Goal: Task Accomplishment & Management: Manage account settings

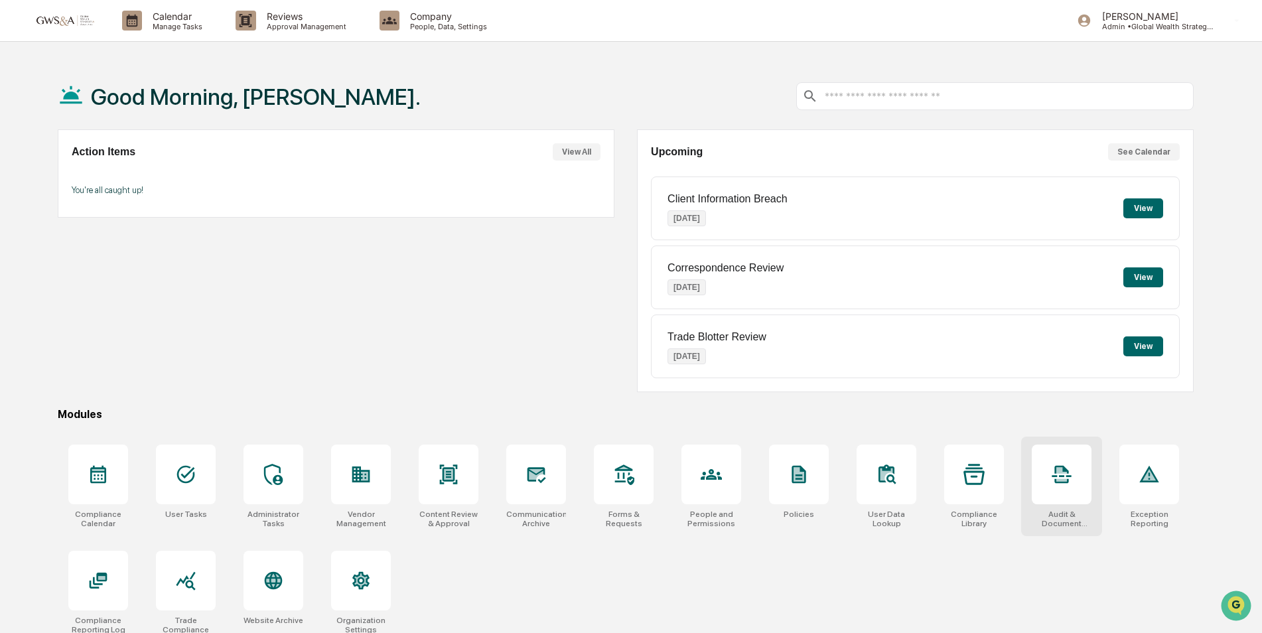
click at [1052, 467] on icon at bounding box center [1061, 474] width 21 height 21
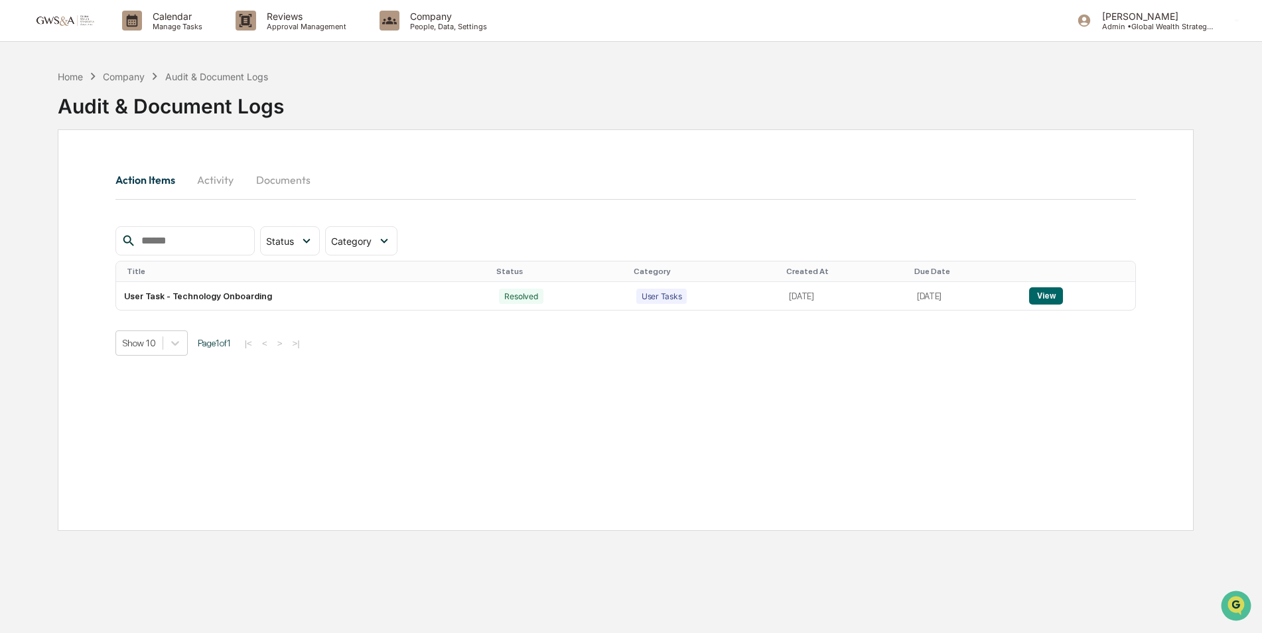
click at [291, 184] on button "Documents" at bounding box center [283, 180] width 76 height 32
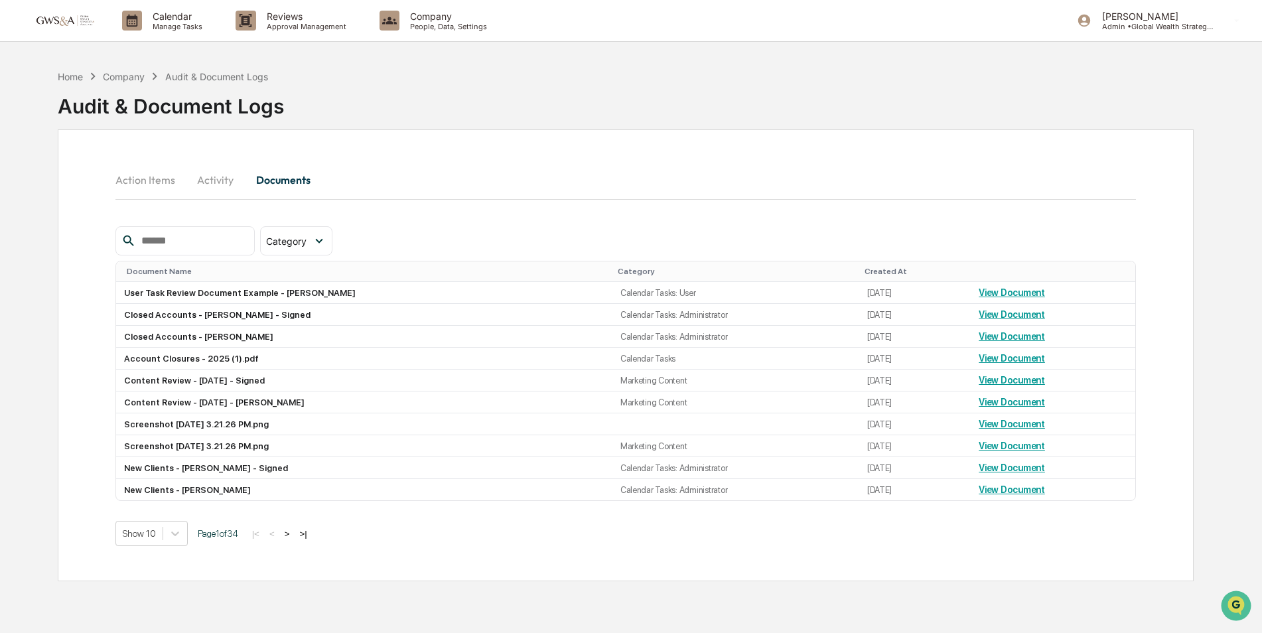
click at [206, 246] on input "text" at bounding box center [192, 240] width 113 height 17
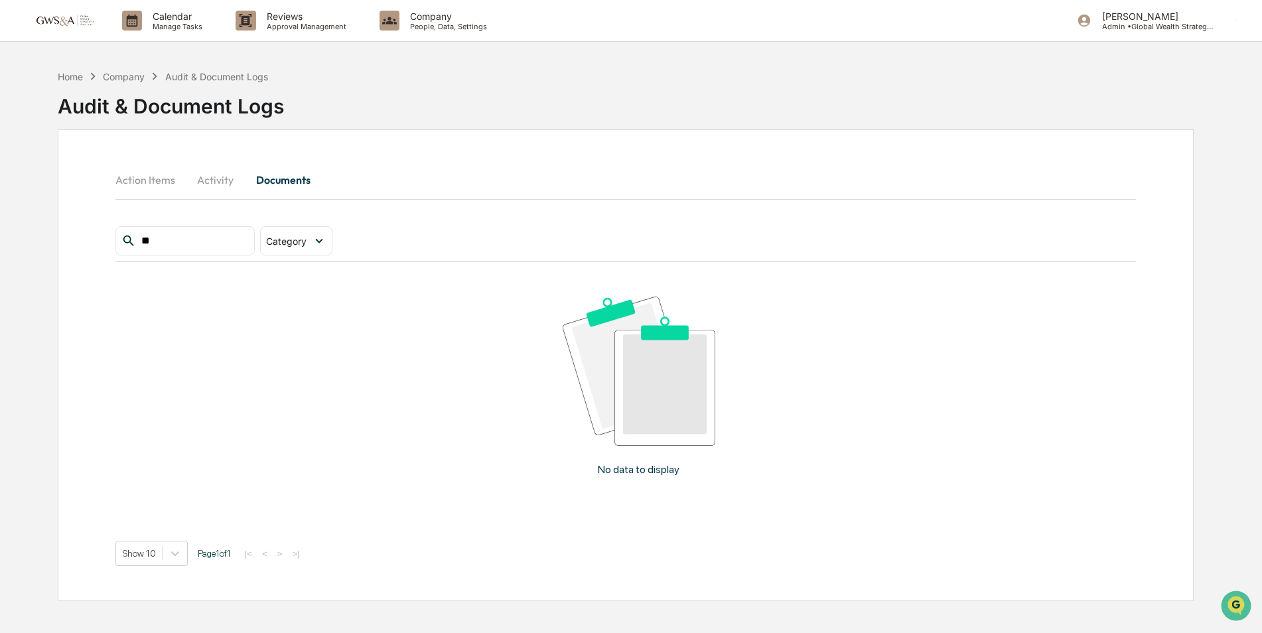
type input "*"
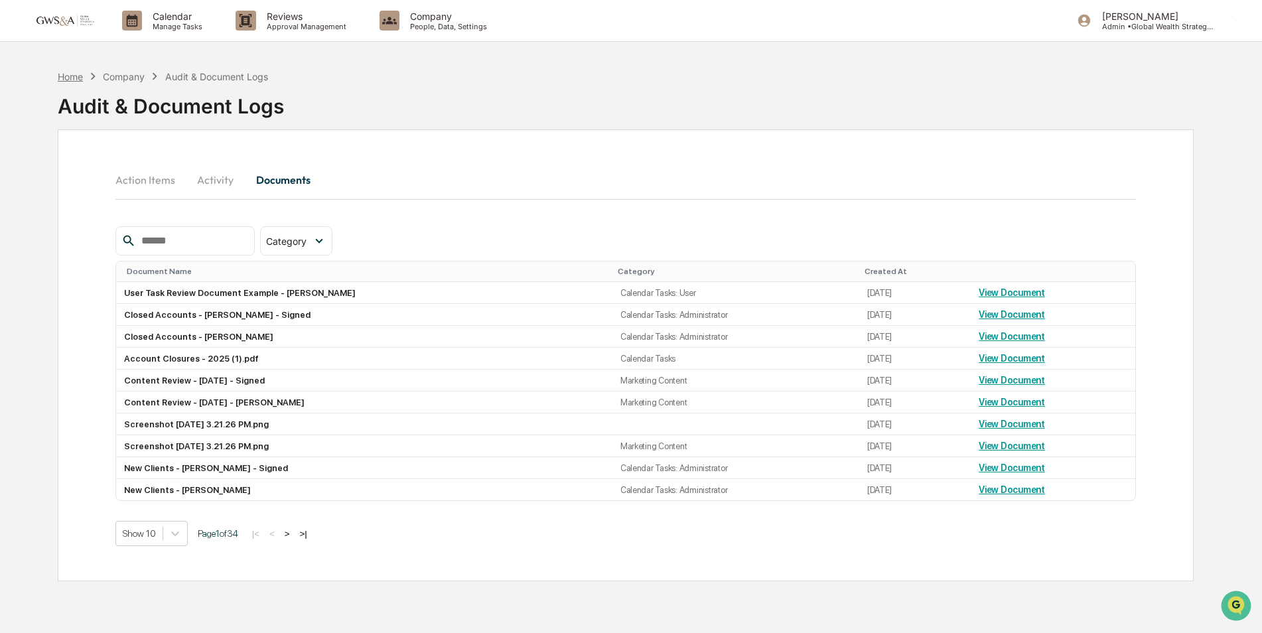
click at [65, 78] on div "Home" at bounding box center [70, 76] width 25 height 11
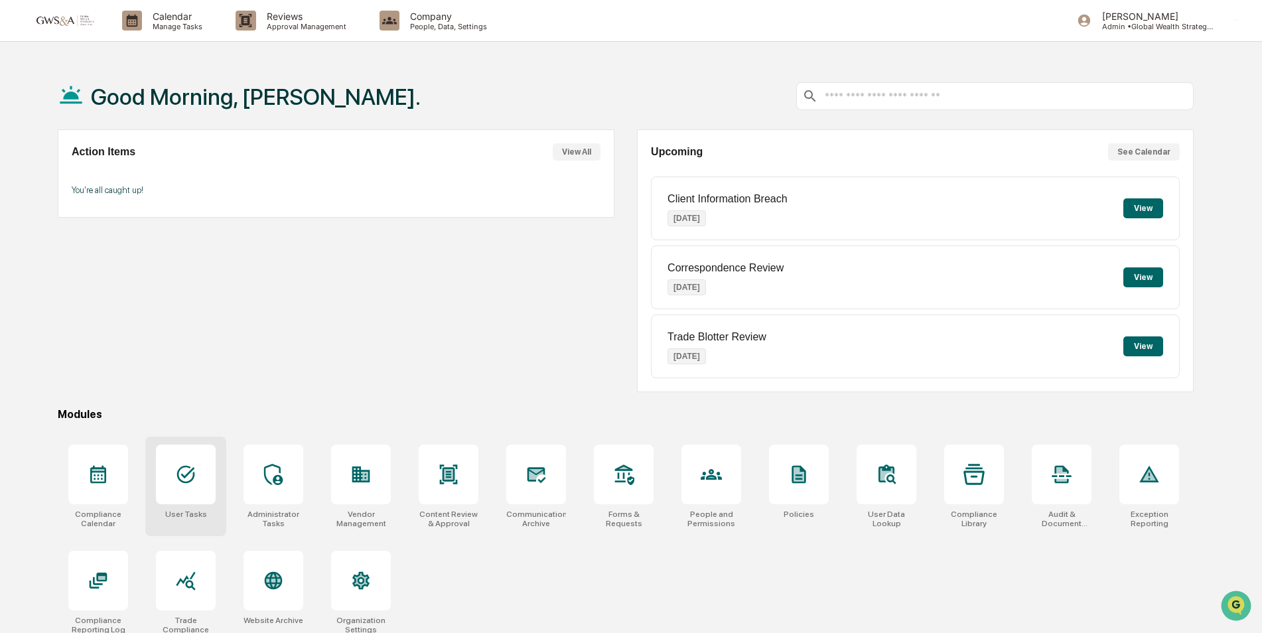
click at [196, 469] on icon at bounding box center [185, 474] width 21 height 21
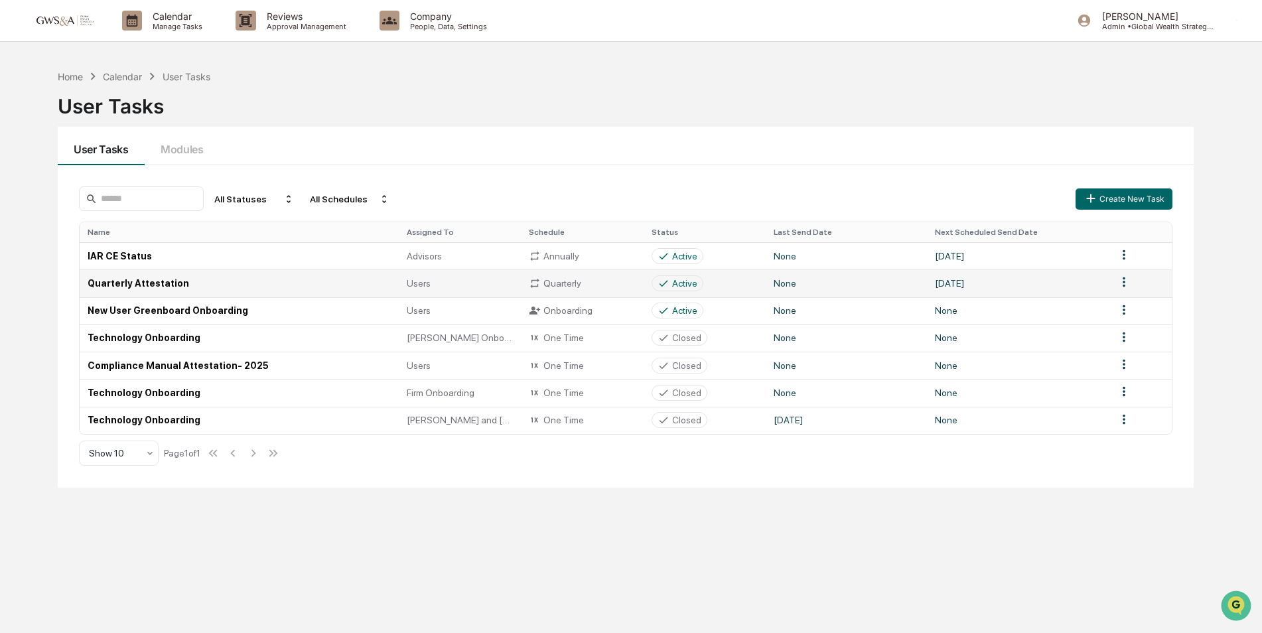
click at [159, 280] on td "Quarterly Attestation" at bounding box center [239, 282] width 319 height 27
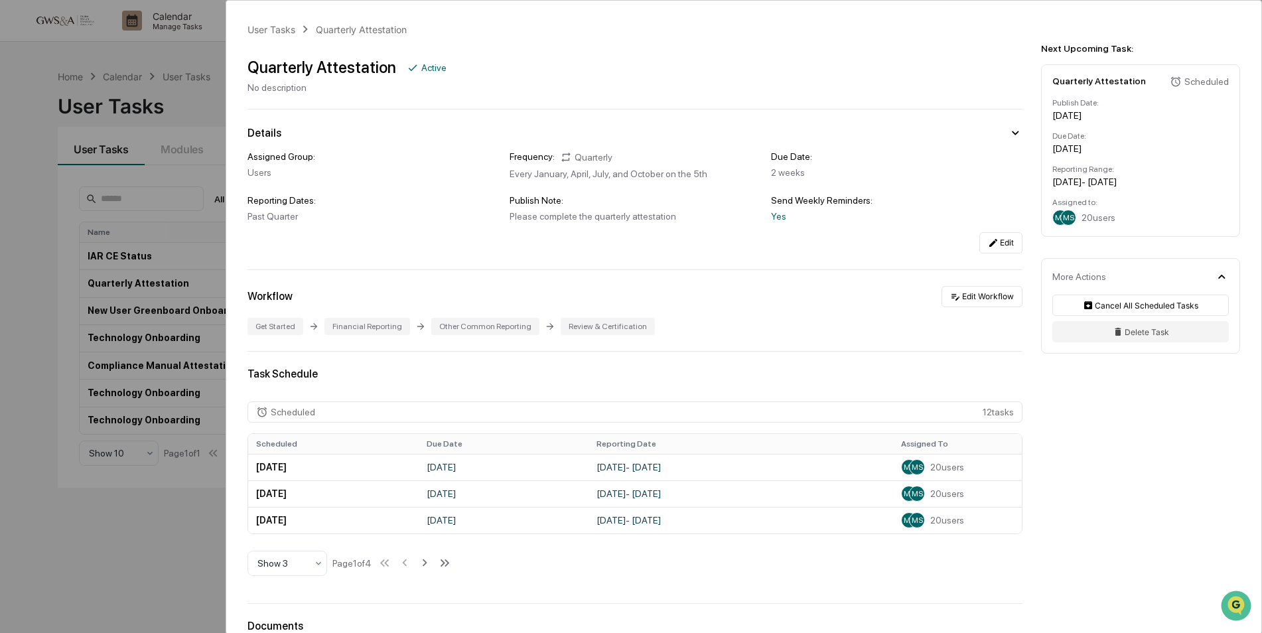
click at [50, 54] on div "User Tasks Quarterly Attestation Quarterly Attestation Active No description De…" at bounding box center [631, 316] width 1262 height 633
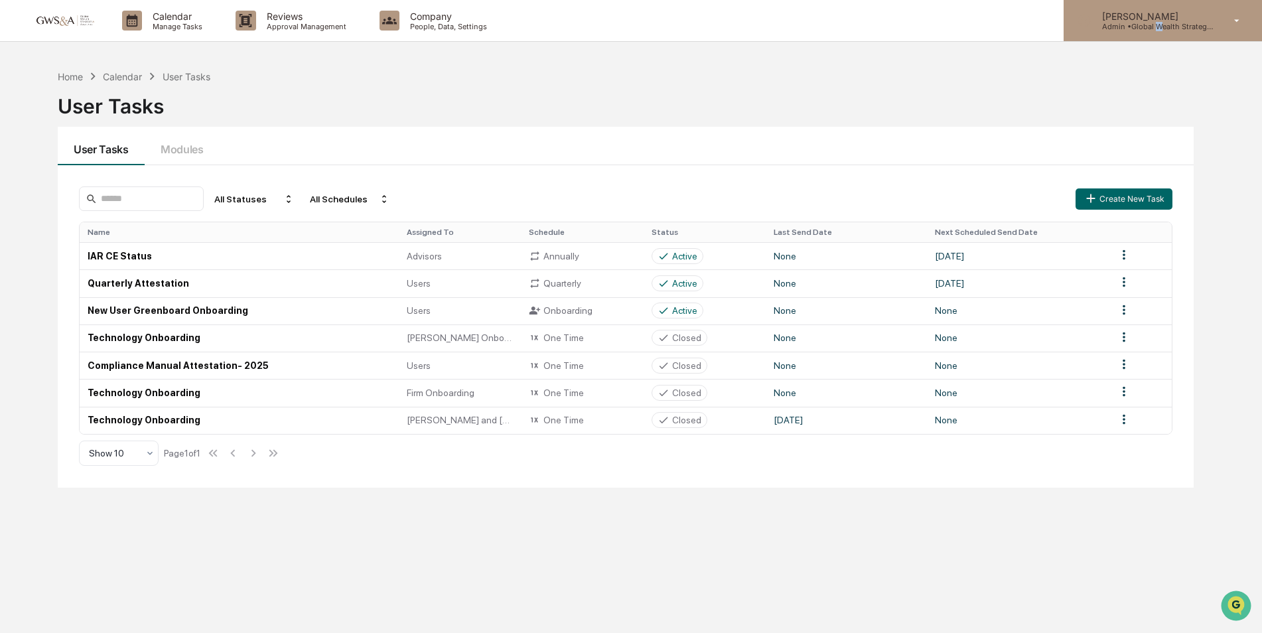
click at [1160, 22] on p "Admin • Global Wealth Strategies Associates" at bounding box center [1152, 26] width 123 height 9
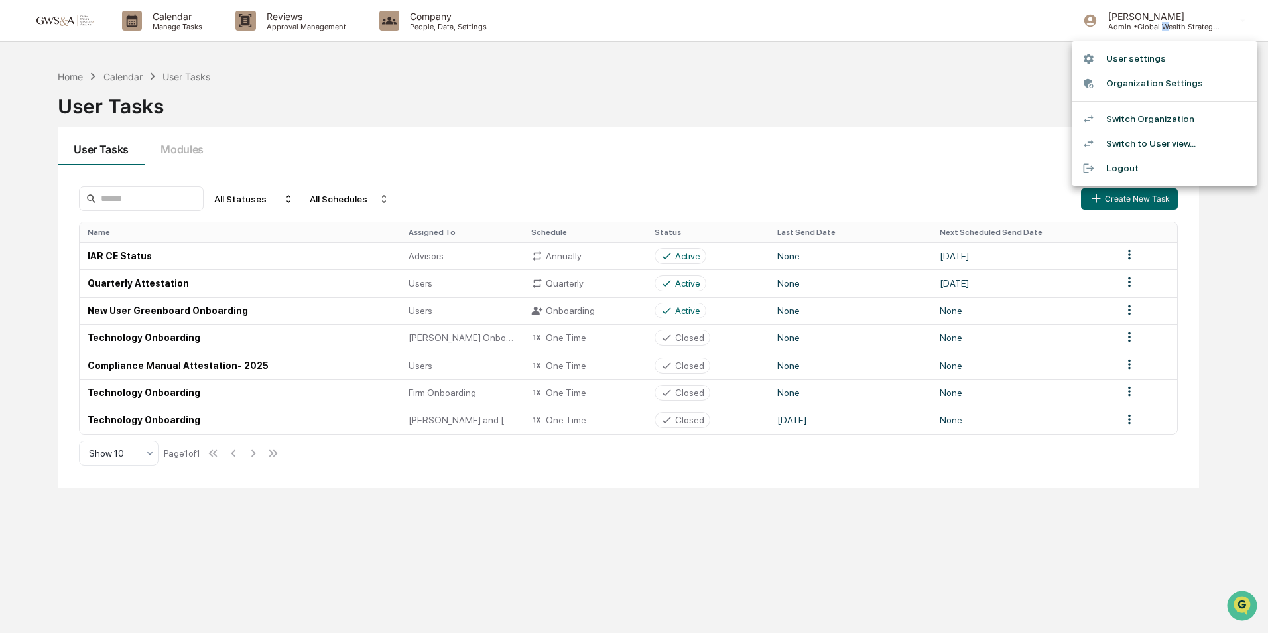
drag, startPoint x: 1160, startPoint y: 22, endPoint x: 1120, endPoint y: 121, distance: 106.8
click at [1120, 121] on li "Switch Organization" at bounding box center [1165, 119] width 186 height 25
